Goal: Transaction & Acquisition: Purchase product/service

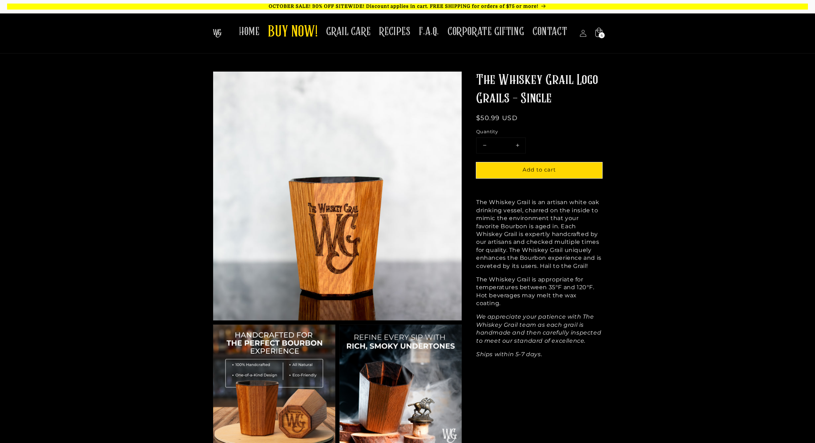
click at [602, 30] on icon at bounding box center [598, 32] width 7 height 9
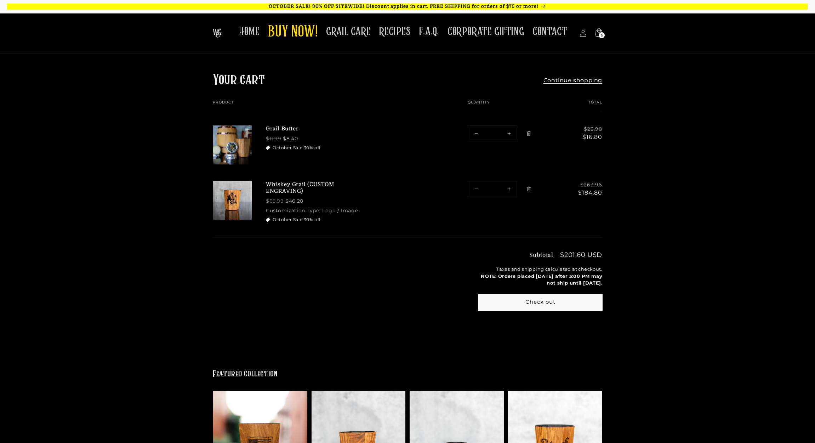
click at [525, 132] on link "Remove Grail Butter" at bounding box center [529, 133] width 12 height 12
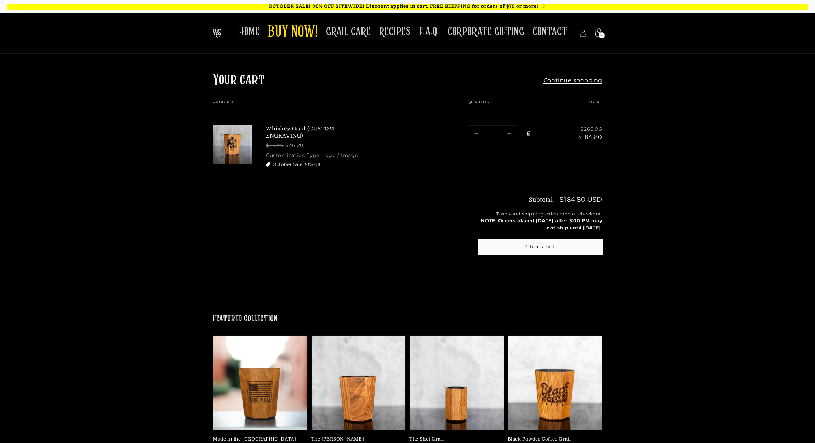
click at [529, 130] on link "Remove Whiskey Grail (CUSTOM ENGRAVING)" at bounding box center [529, 133] width 12 height 12
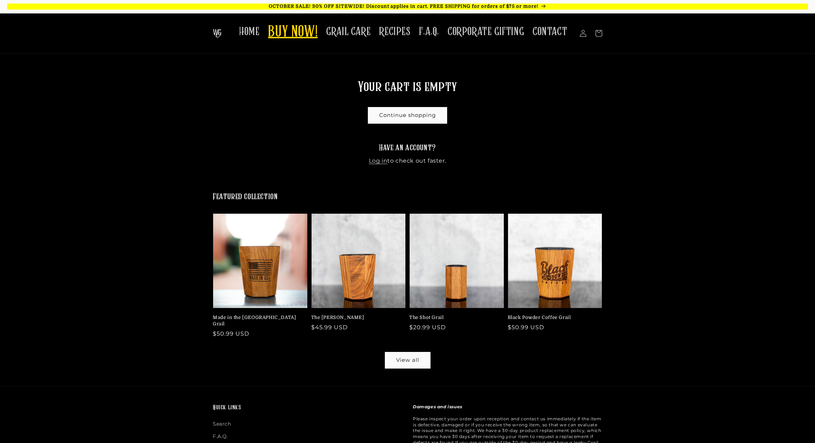
click at [287, 34] on span "BUY NOW!" at bounding box center [293, 32] width 50 height 19
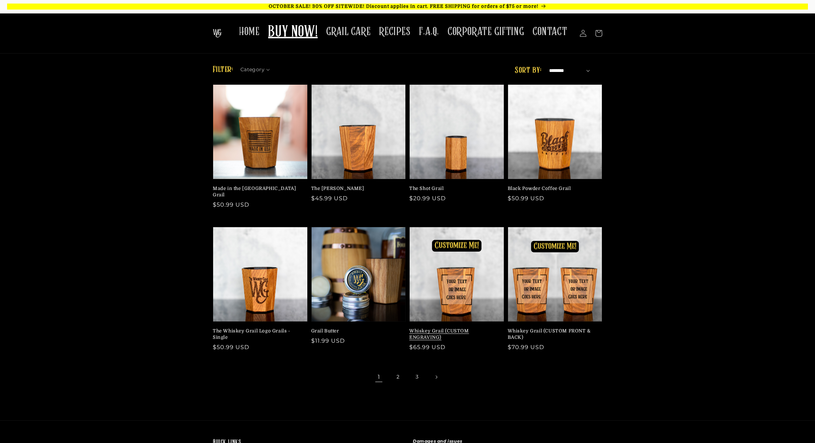
click at [445, 328] on link "Whiskey Grail (CUSTOM ENGRAVING)" at bounding box center [454, 334] width 91 height 13
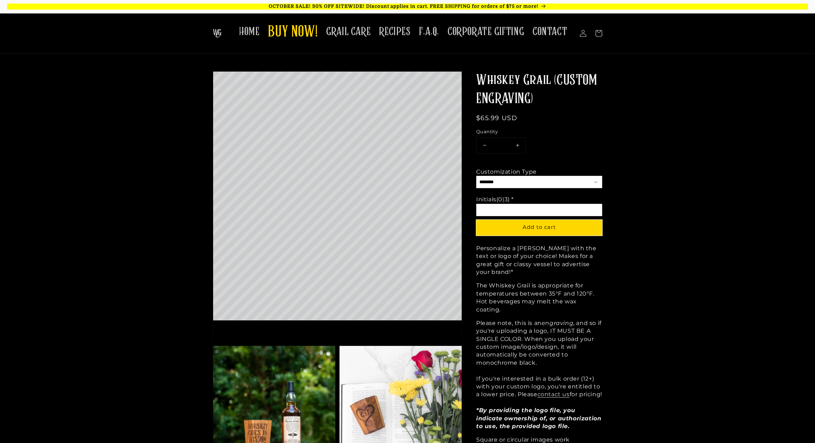
select select "**********"
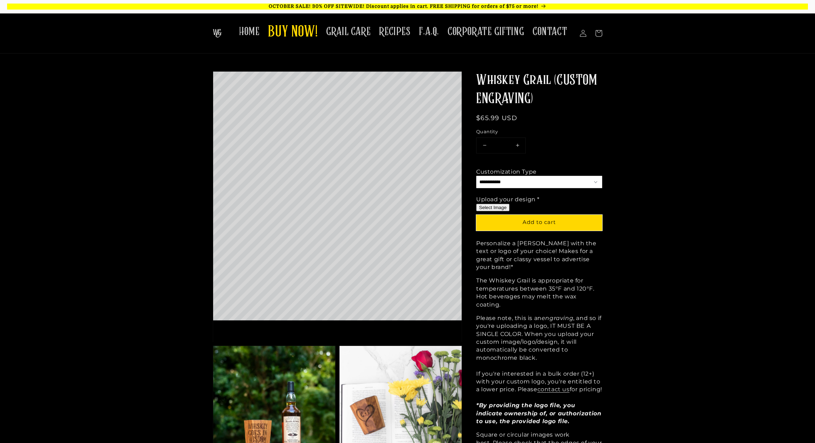
click at [499, 205] on button "Select Image" at bounding box center [492, 207] width 33 height 7
type input "**********"
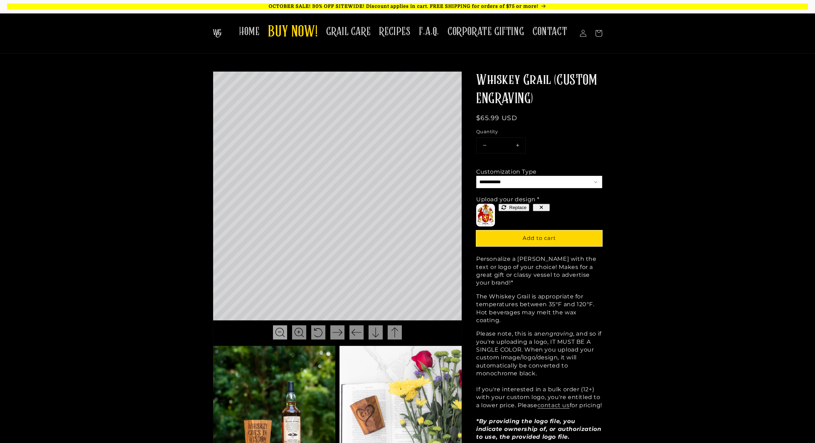
click at [281, 330] on img at bounding box center [280, 332] width 10 height 10
click at [516, 143] on button "Increase quantity for Whiskey Grail (CUSTOM ENGRAVING)" at bounding box center [517, 145] width 16 height 15
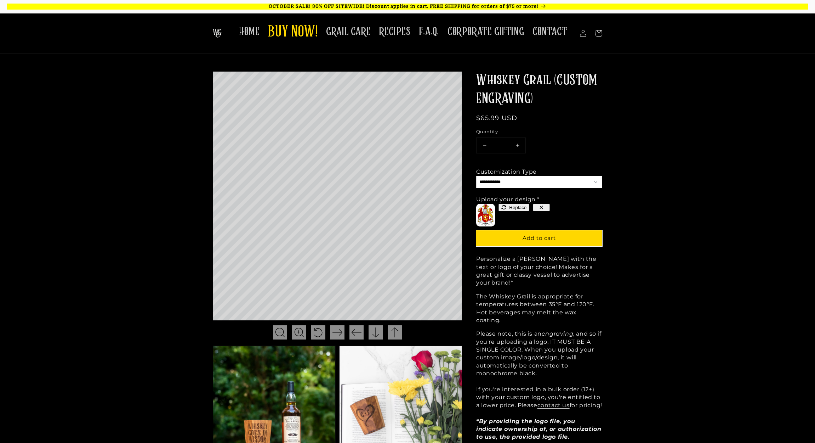
click at [516, 143] on button "Increase quantity for Whiskey Grail (CUSTOM ENGRAVING)" at bounding box center [517, 145] width 16 height 15
type input "*"
click at [551, 239] on span "Add to cart" at bounding box center [539, 237] width 33 height 7
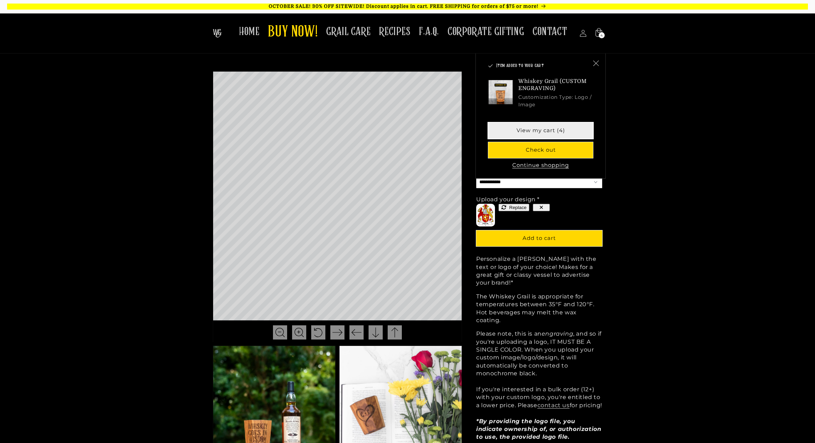
click at [555, 133] on link "View my cart (4)" at bounding box center [540, 131] width 105 height 16
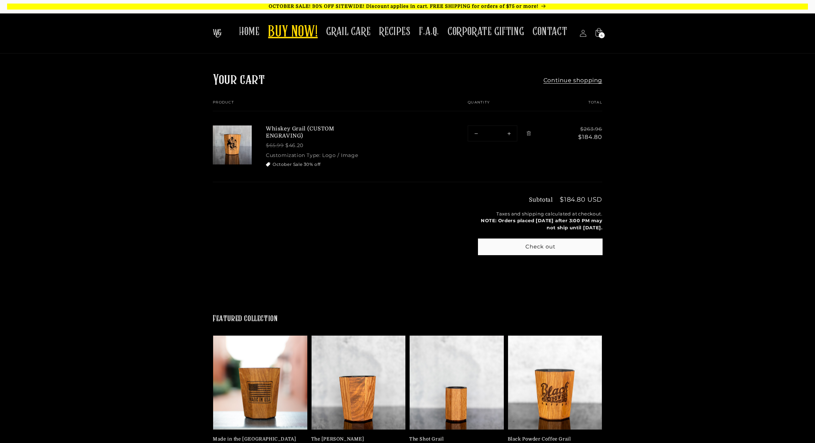
click at [297, 25] on span "BUY NOW!" at bounding box center [293, 32] width 50 height 19
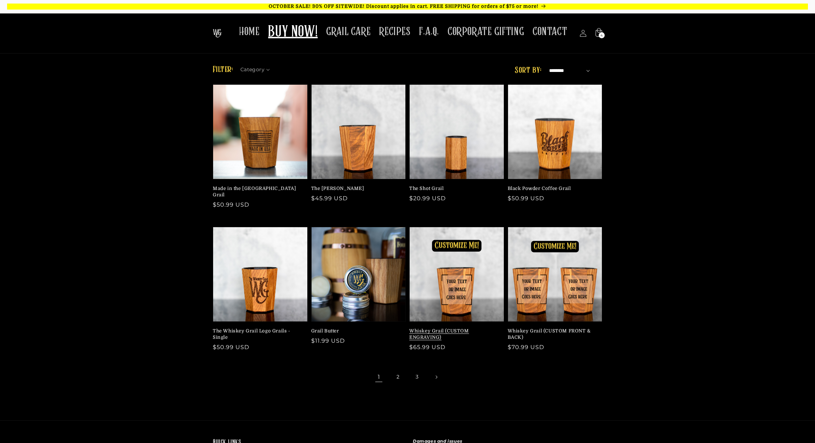
click at [439, 328] on link "Whiskey Grail (CUSTOM ENGRAVING)" at bounding box center [454, 334] width 91 height 13
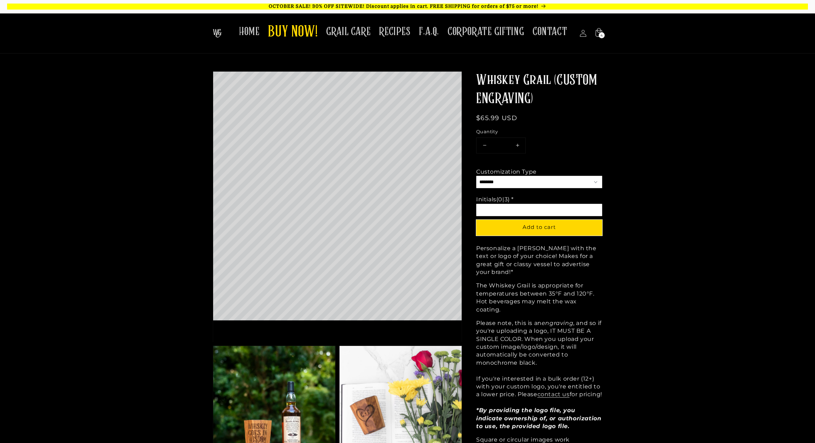
click at [496, 205] on input "Option 2 of 2 Initials (0|3) * Required" at bounding box center [539, 210] width 126 height 12
type input "*"
type input "***"
click at [517, 143] on button "Increase quantity for Whiskey Grail (CUSTOM ENGRAVING)" at bounding box center [517, 145] width 16 height 15
type input "*"
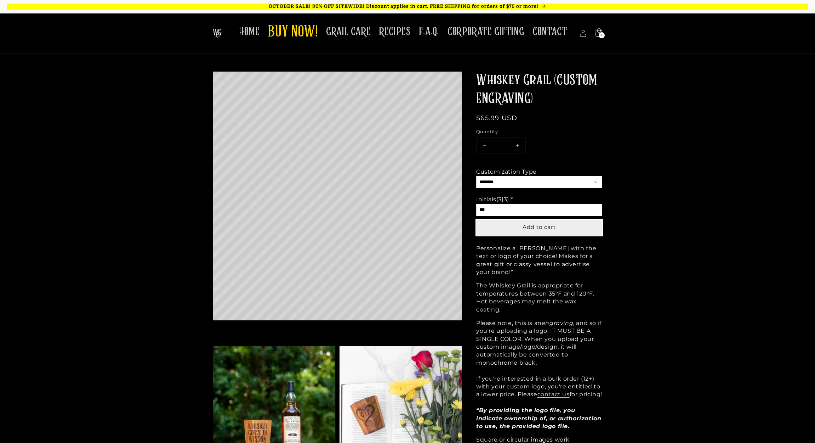
click at [535, 228] on span "Add to cart" at bounding box center [539, 226] width 33 height 7
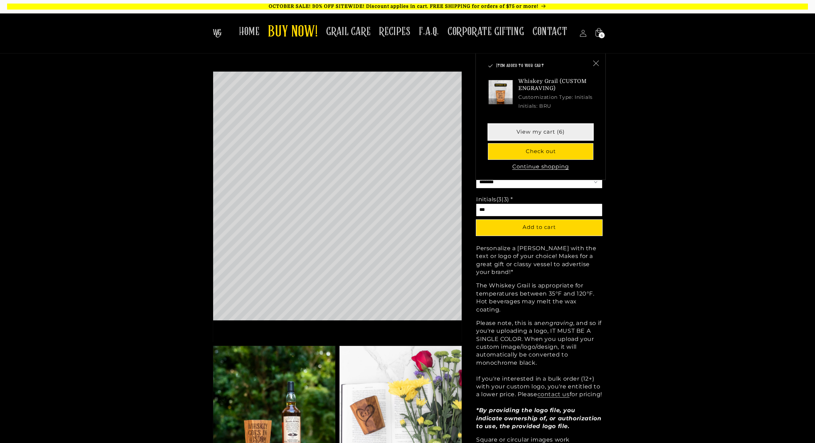
click at [545, 134] on link "View my cart (6)" at bounding box center [540, 132] width 105 height 16
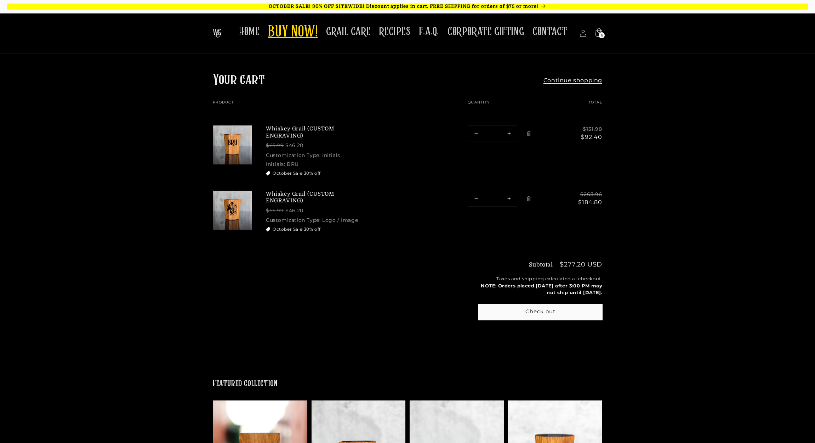
click at [290, 30] on span "BUY NOW!" at bounding box center [293, 32] width 50 height 19
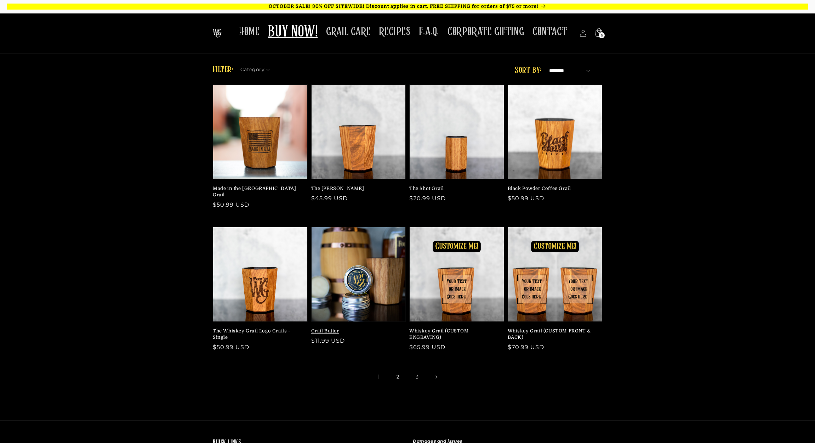
click at [367, 328] on link "Grail Butter" at bounding box center [356, 331] width 91 height 6
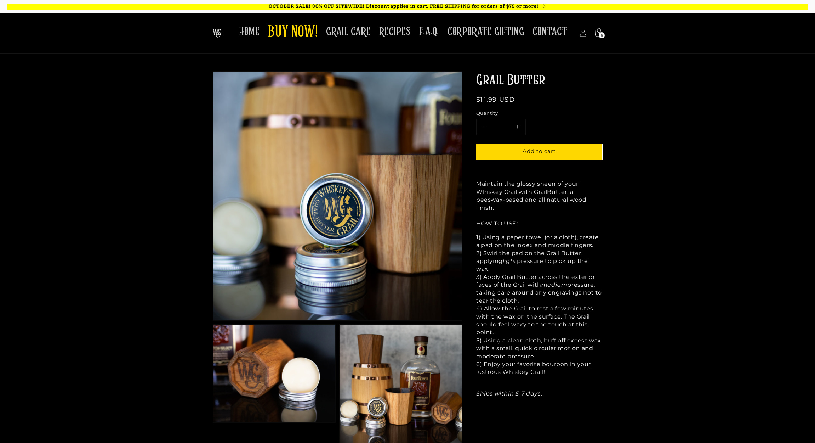
click at [517, 124] on button "Increase quantity for Grail Butter" at bounding box center [517, 126] width 16 height 15
type input "*"
click at [536, 151] on span "Add to cart" at bounding box center [539, 151] width 33 height 7
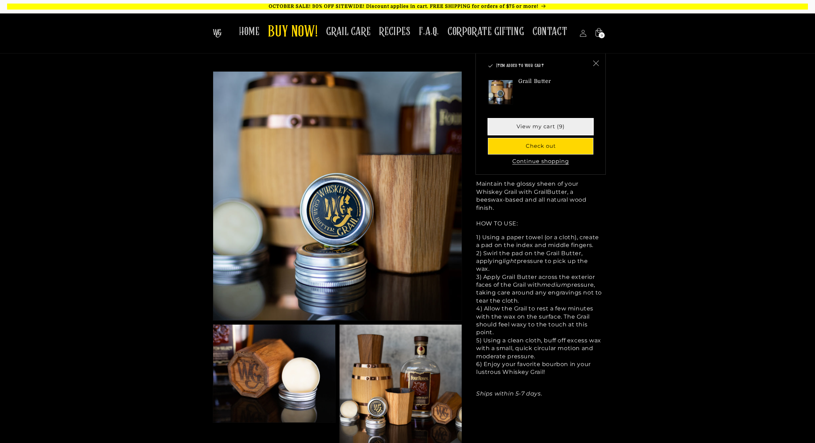
click at [547, 128] on link "View my cart (9)" at bounding box center [540, 127] width 105 height 16
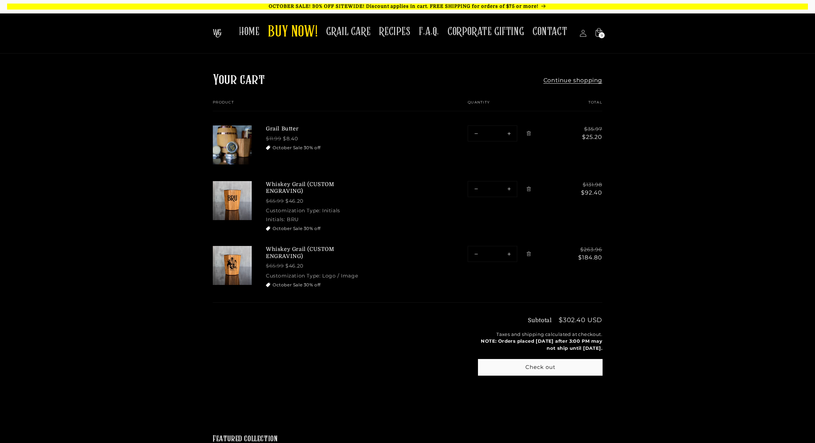
click at [482, 386] on shopify-apple-pay-button at bounding box center [481, 382] width 2 height 7
